Goal: Task Accomplishment & Management: Manage account settings

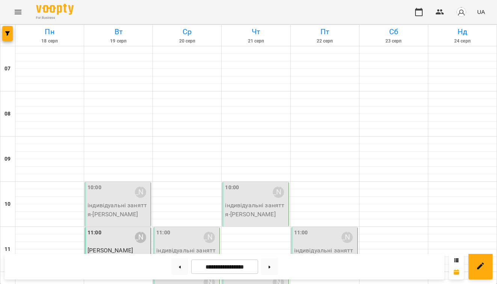
scroll to position [324, 0]
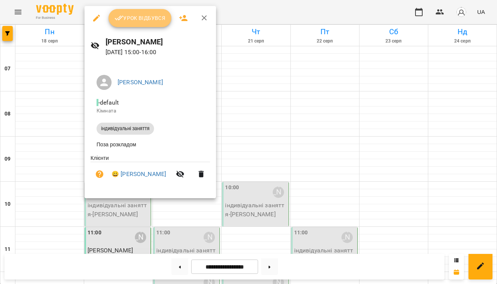
click at [138, 19] on span "Урок відбувся" at bounding box center [140, 18] width 51 height 9
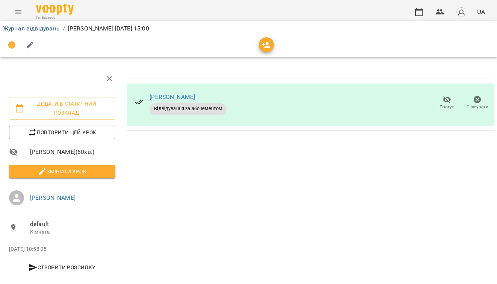
click at [50, 26] on link "Журнал відвідувань" at bounding box center [31, 28] width 57 height 7
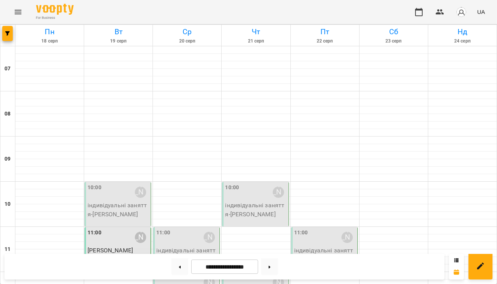
scroll to position [184, 0]
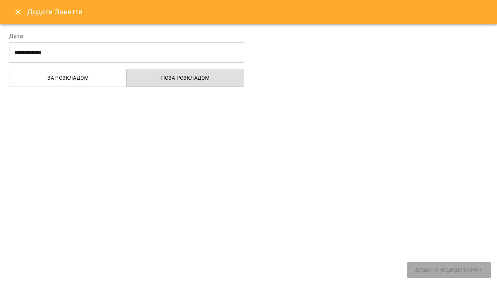
select select "**********"
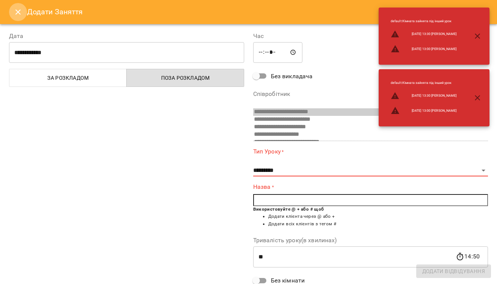
click at [19, 15] on icon "Close" at bounding box center [18, 12] width 9 height 9
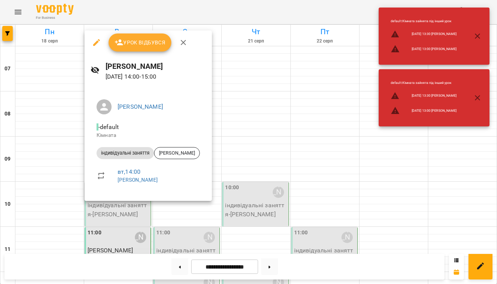
click at [148, 48] on button "Урок відбувся" at bounding box center [140, 42] width 63 height 18
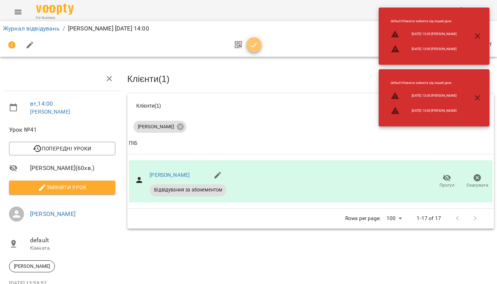
click at [251, 47] on icon "button" at bounding box center [254, 45] width 9 height 9
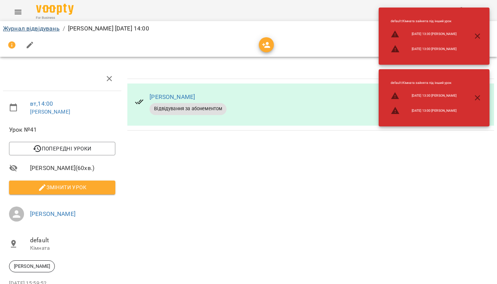
click at [46, 29] on link "Журнал відвідувань" at bounding box center [31, 28] width 57 height 7
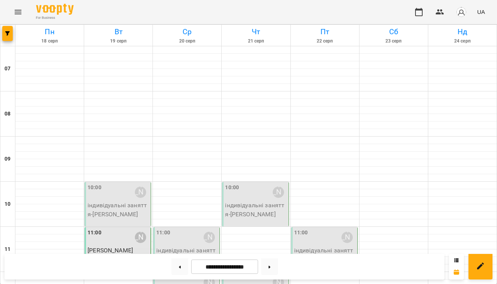
scroll to position [405, 0]
